Goal: Check status: Check status

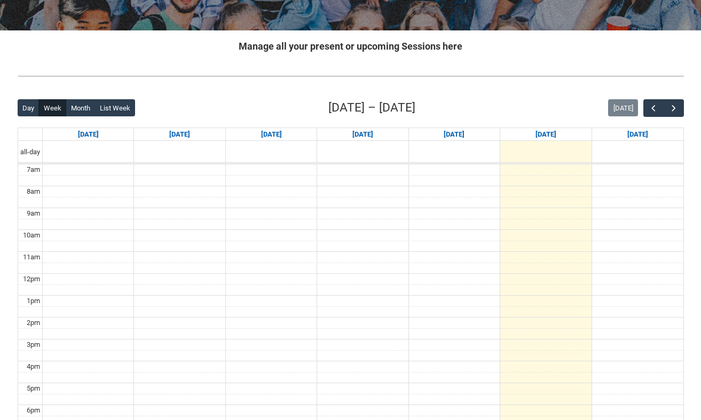
scroll to position [189, 0]
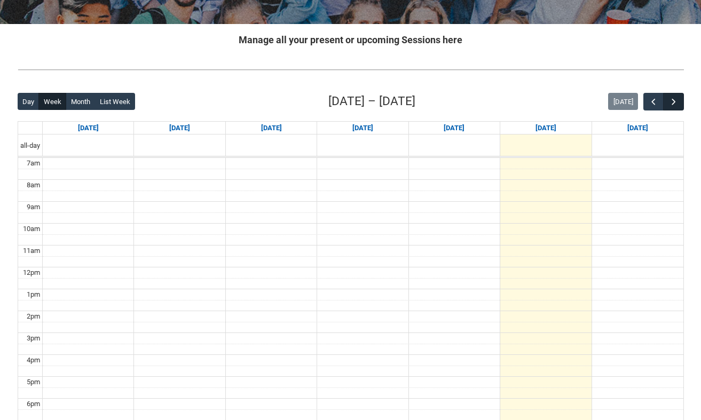
click at [671, 99] on span "button" at bounding box center [673, 102] width 11 height 11
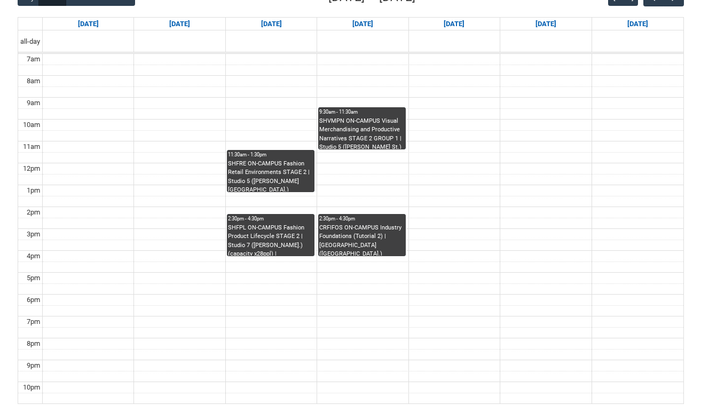
scroll to position [293, 0]
click at [275, 224] on div "SHFPL ON-CAMPUS Fashion Product Lifecycle STAGE 2 | Studio 7 ([PERSON_NAME].) (…" at bounding box center [270, 240] width 85 height 33
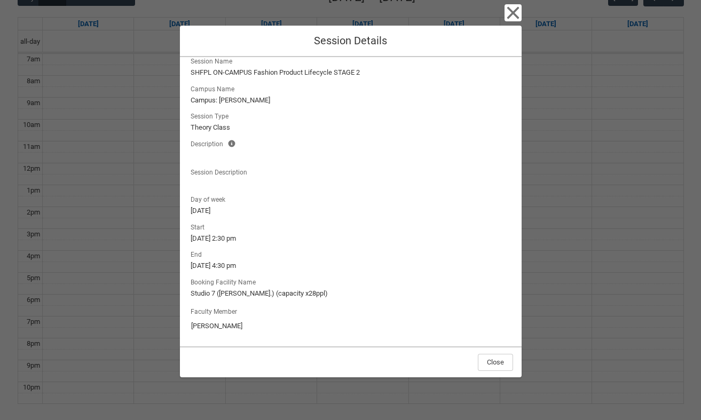
scroll to position [9, 0]
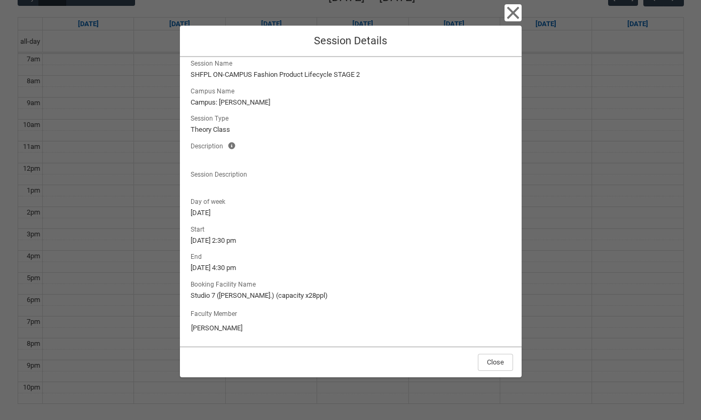
click at [509, 17] on icon "button" at bounding box center [512, 13] width 12 height 12
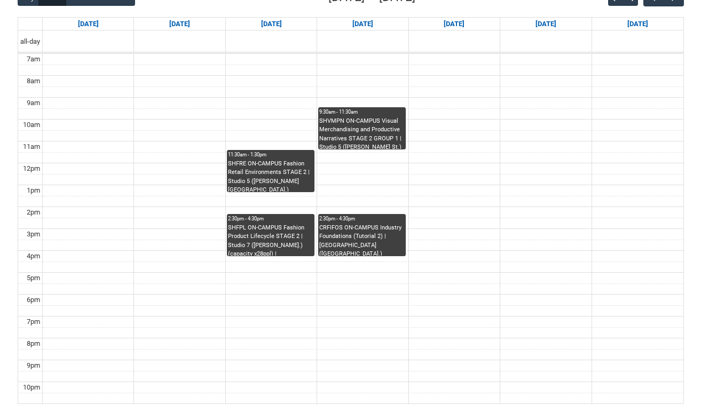
click at [350, 241] on div "CRFIFOS ON-CAMPUS Industry Foundations (Tutorial 2) | [GEOGRAPHIC_DATA] ([GEOGR…" at bounding box center [361, 240] width 85 height 33
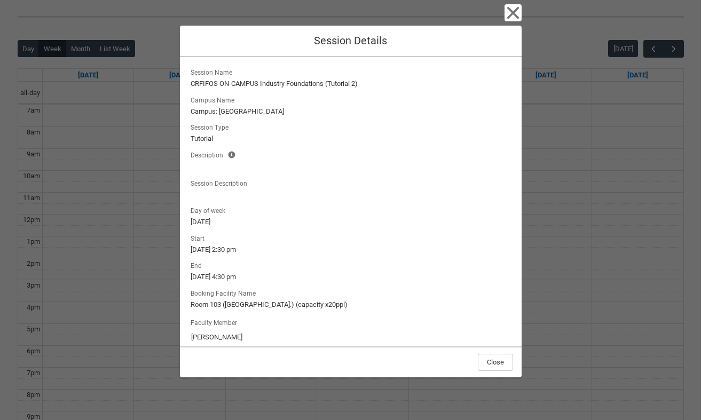
scroll to position [0, 0]
click at [493, 367] on button "Close" at bounding box center [495, 362] width 35 height 17
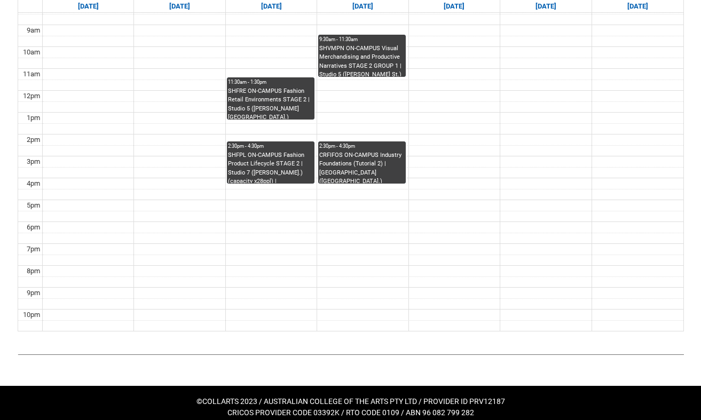
scroll to position [366, 0]
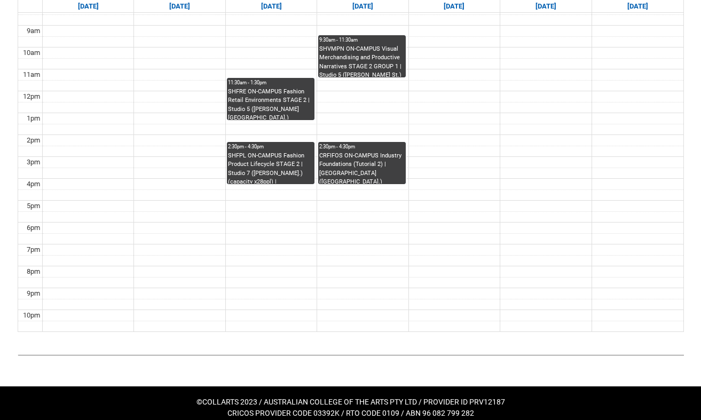
click at [140, 211] on td at bounding box center [363, 216] width 640 height 11
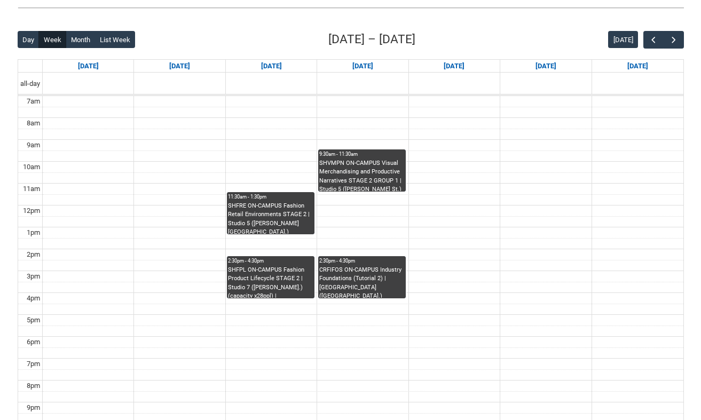
scroll to position [257, 0]
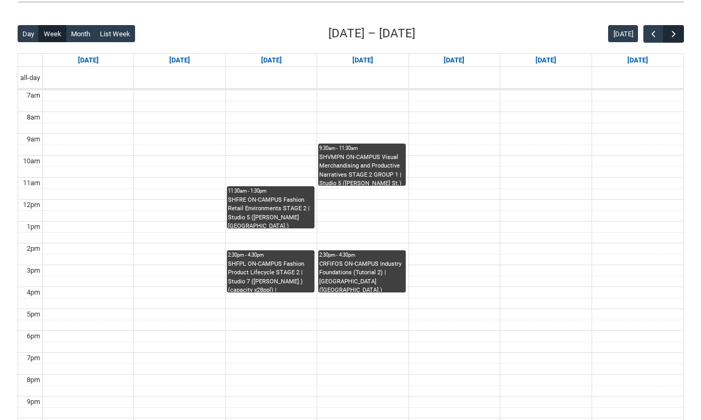
click at [673, 32] on span "button" at bounding box center [673, 34] width 11 height 11
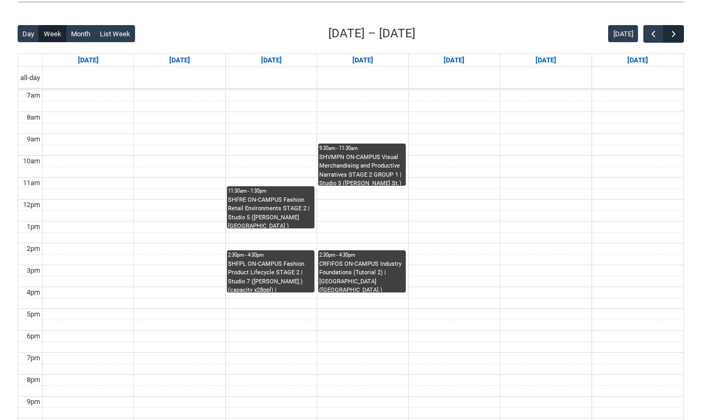
click at [673, 32] on span "button" at bounding box center [673, 34] width 11 height 11
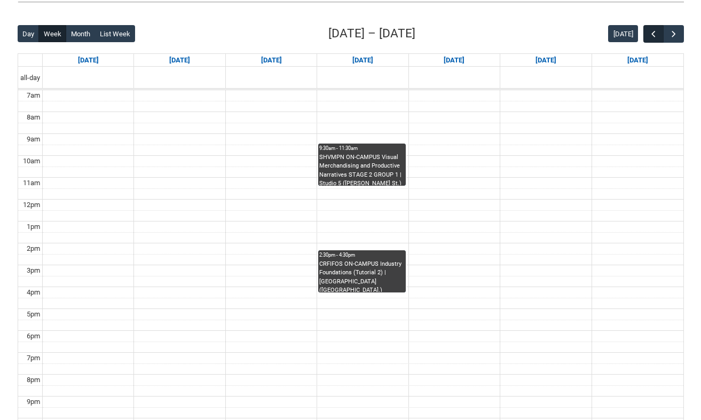
click at [648, 32] on button "button" at bounding box center [653, 34] width 20 height 18
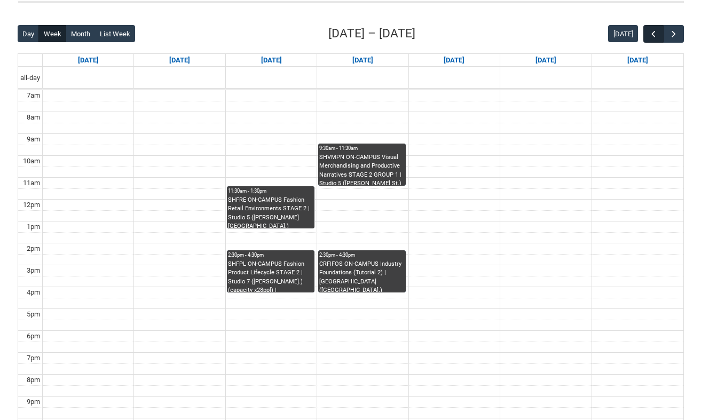
click at [648, 32] on span "button" at bounding box center [653, 34] width 11 height 11
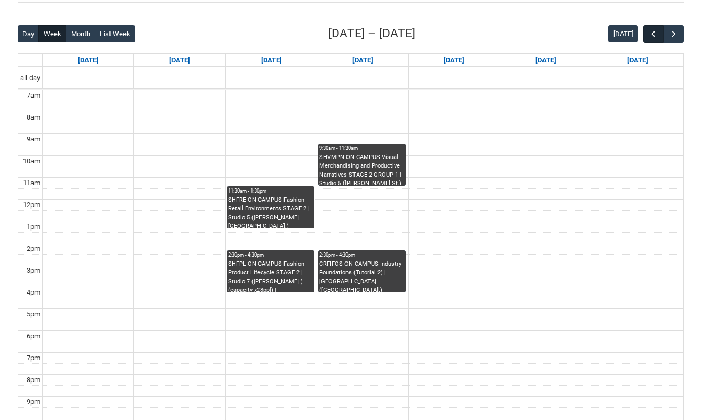
click at [648, 32] on span "button" at bounding box center [653, 34] width 11 height 11
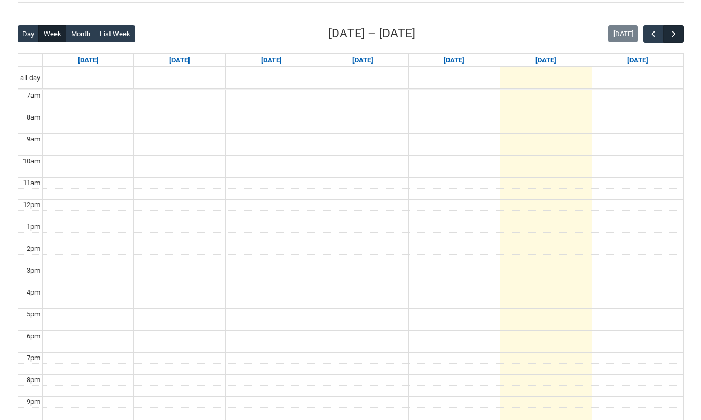
click at [678, 31] on span "button" at bounding box center [673, 34] width 11 height 11
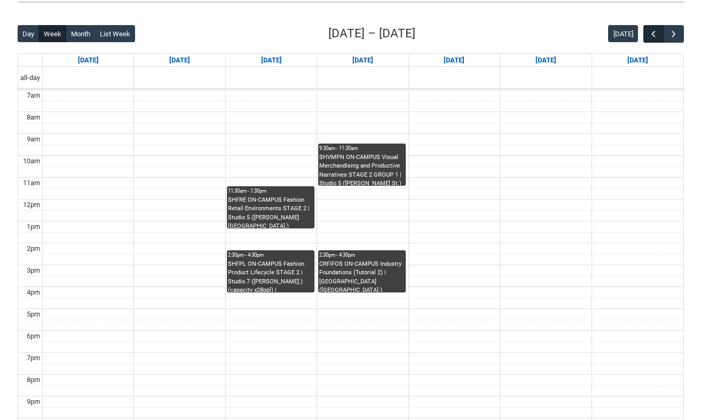
click at [655, 29] on span "button" at bounding box center [653, 34] width 11 height 11
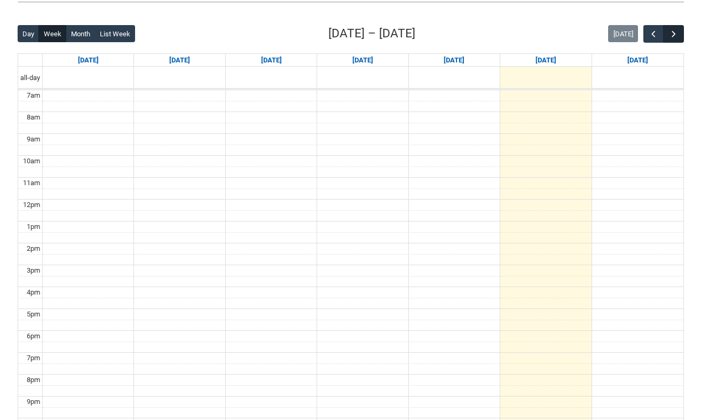
click at [681, 27] on button "button" at bounding box center [673, 34] width 20 height 18
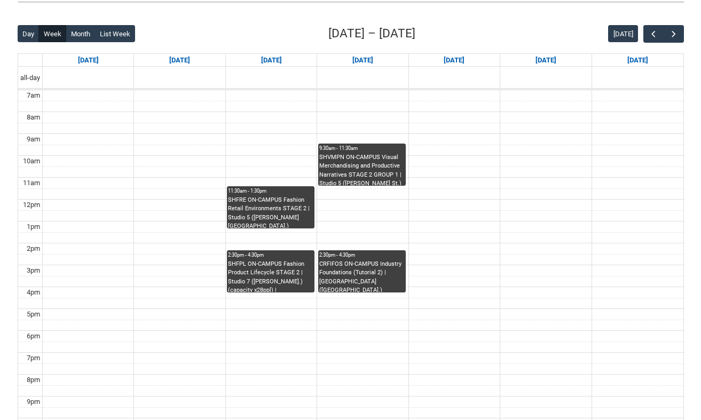
click at [275, 205] on div "SHFRE ON-CAMPUS Fashion Retail Environments STAGE 2 | Studio 5 ([PERSON_NAME][G…" at bounding box center [270, 212] width 85 height 33
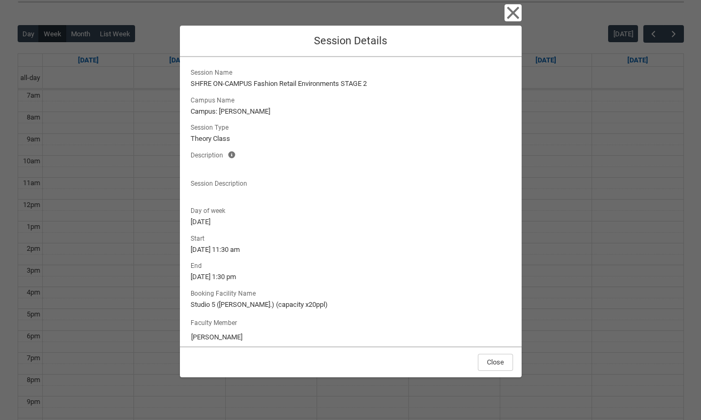
scroll to position [0, 0]
click at [509, 16] on icon "button" at bounding box center [512, 13] width 12 height 12
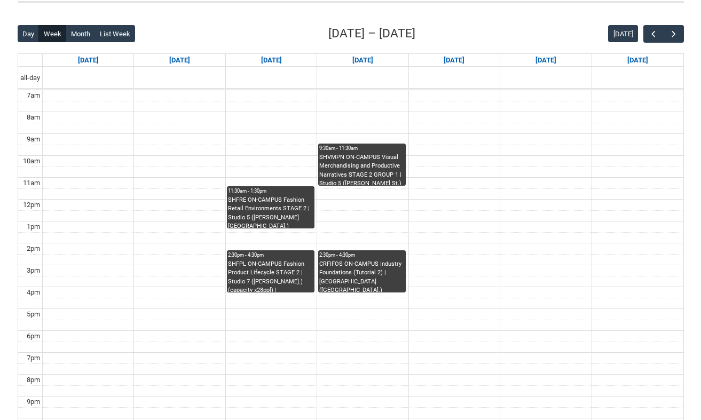
click at [276, 264] on div "SHFPL ON-CAMPUS Fashion Product Lifecycle STAGE 2 | Studio 7 ([PERSON_NAME].) (…" at bounding box center [270, 276] width 85 height 33
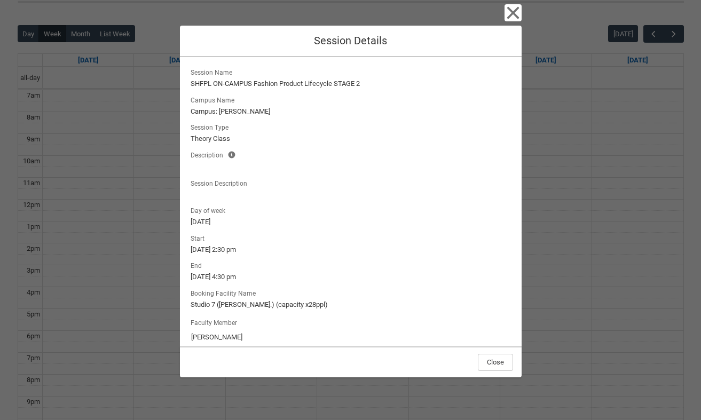
click at [512, 13] on icon "button" at bounding box center [512, 13] width 12 height 12
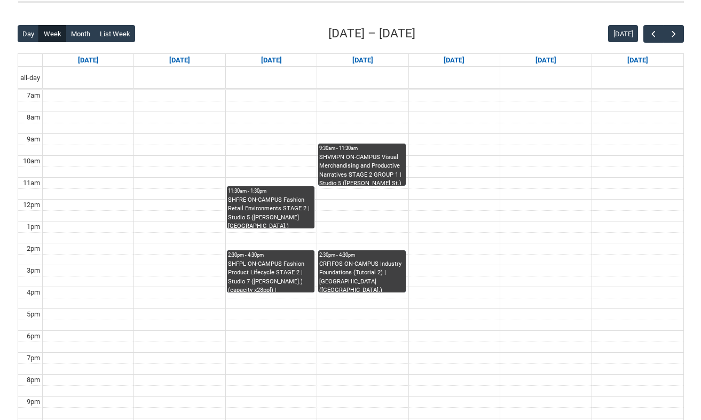
click at [388, 163] on div "SHVMPN ON-CAMPUS Visual Merchandising and Productive Narratives STAGE 2 GROUP 1…" at bounding box center [361, 169] width 85 height 33
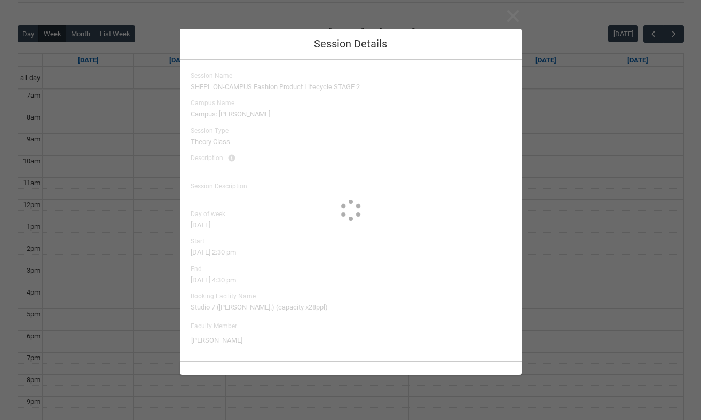
type input "[PERSON_NAME]"
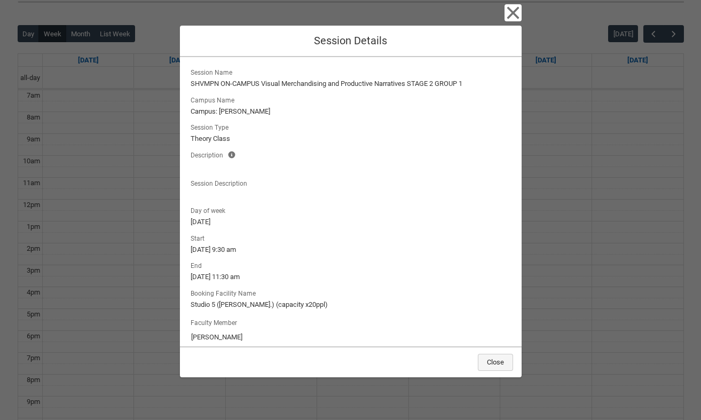
click at [493, 362] on button "Close" at bounding box center [495, 362] width 35 height 17
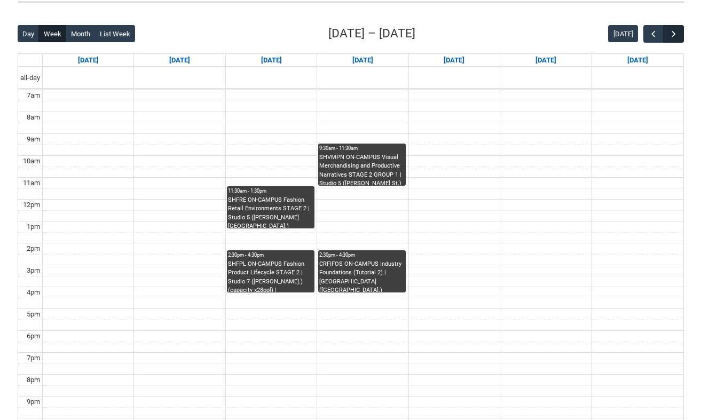
click at [673, 34] on span "button" at bounding box center [673, 34] width 11 height 11
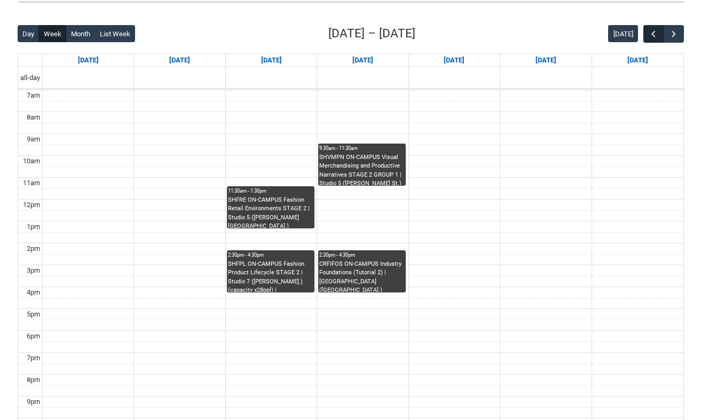
click at [653, 31] on span "button" at bounding box center [653, 34] width 11 height 11
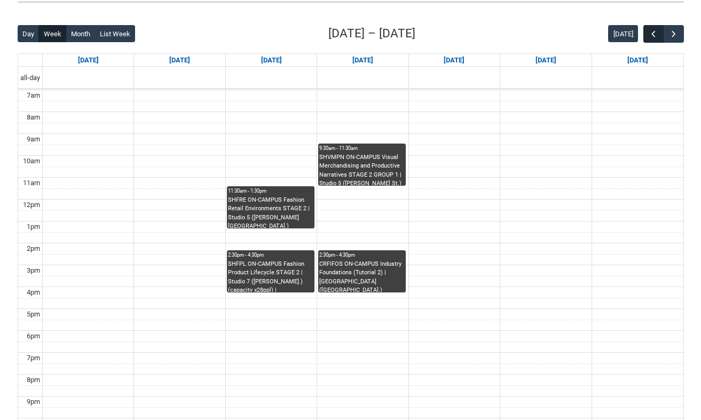
click at [653, 31] on span "button" at bounding box center [653, 34] width 11 height 11
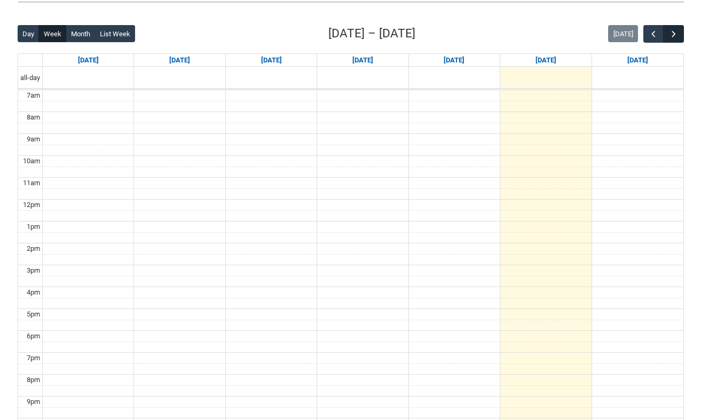
click at [670, 34] on span "button" at bounding box center [673, 34] width 11 height 11
